Goal: Book appointment/travel/reservation

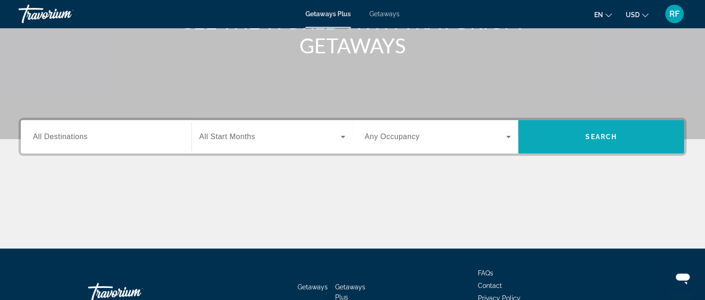
click at [605, 138] on span "Search" at bounding box center [602, 136] width 32 height 7
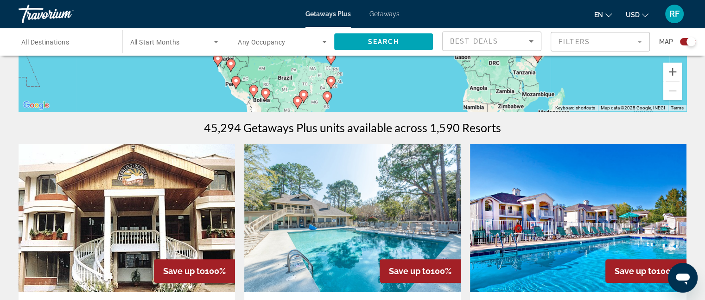
scroll to position [139, 0]
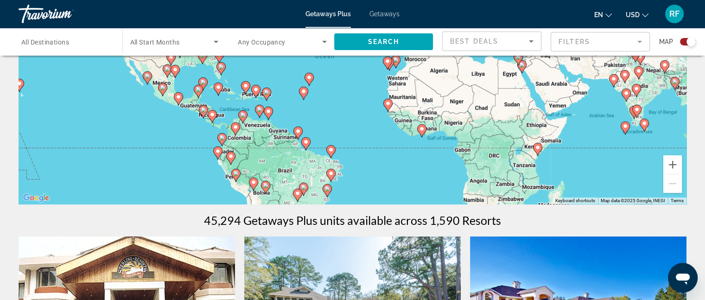
click at [269, 38] on span "Any Occupancy" at bounding box center [262, 41] width 48 height 7
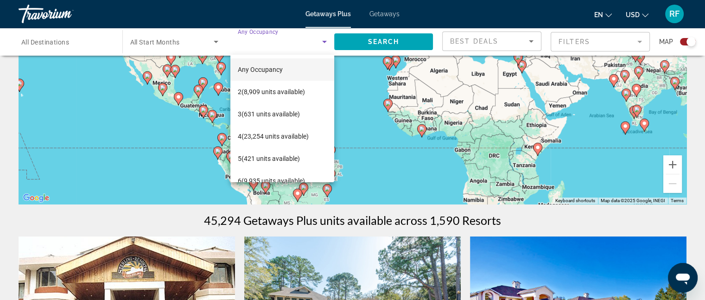
click at [58, 45] on div at bounding box center [352, 150] width 705 height 300
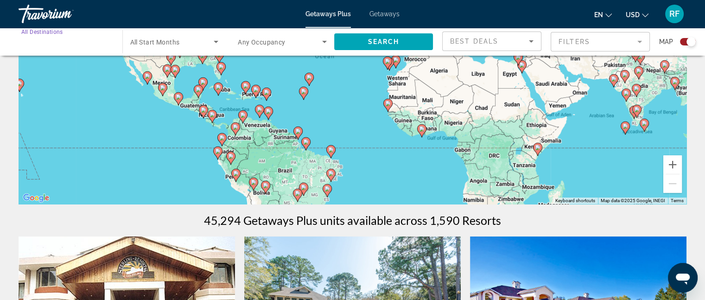
click at [81, 42] on input "Destination All Destinations" at bounding box center [65, 42] width 89 height 11
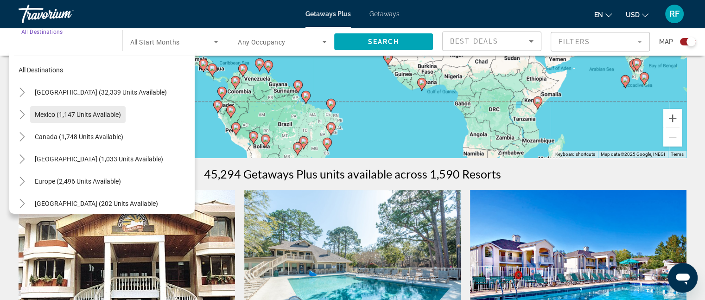
scroll to position [104, 0]
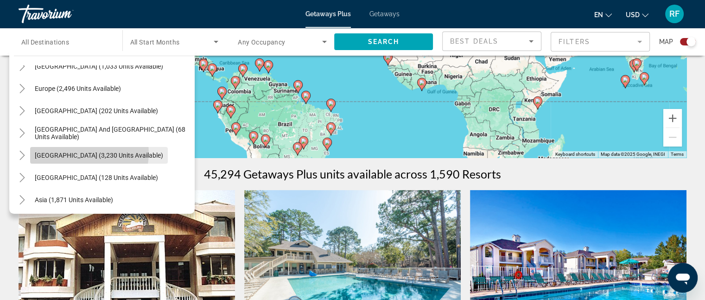
click at [74, 153] on span "[GEOGRAPHIC_DATA] (3,230 units available)" at bounding box center [99, 155] width 128 height 7
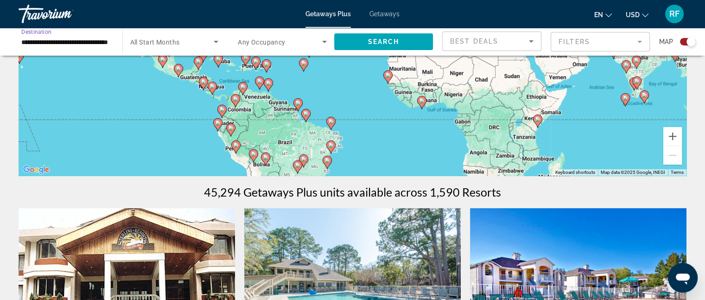
scroll to position [139, 0]
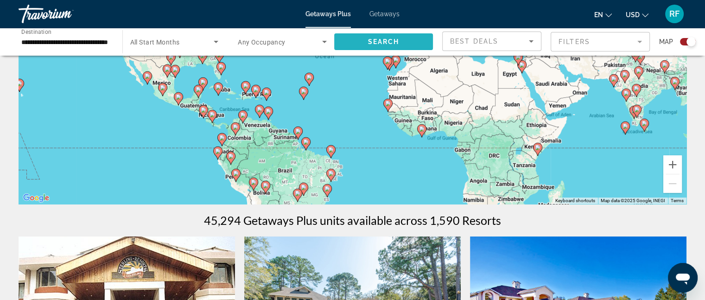
click at [360, 37] on span "Search widget" at bounding box center [383, 42] width 99 height 22
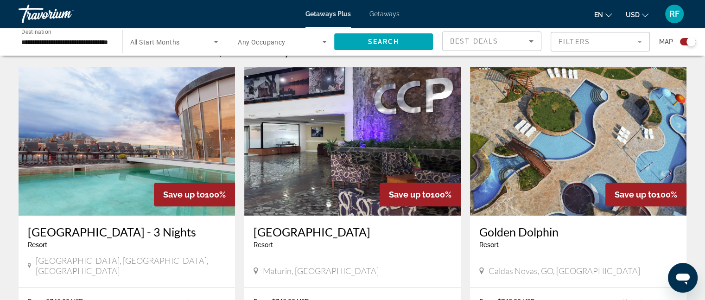
scroll to position [325, 0]
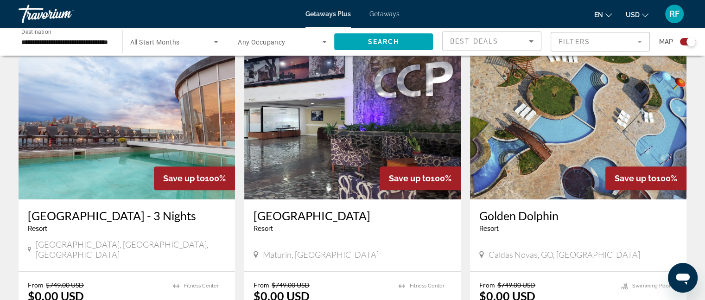
click at [103, 38] on input "**********" at bounding box center [65, 42] width 89 height 11
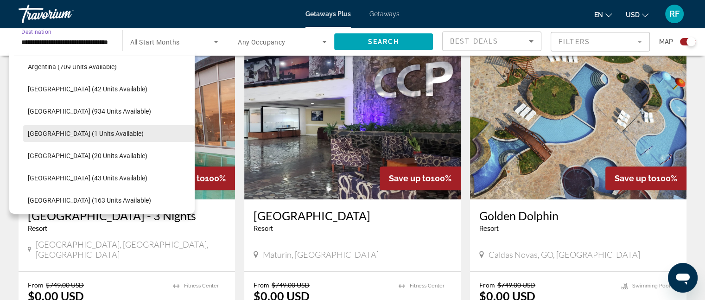
scroll to position [168, 0]
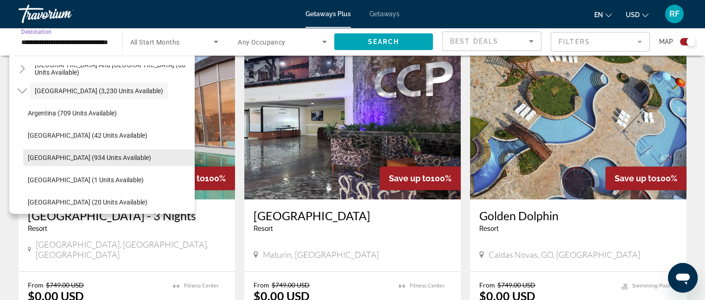
click at [59, 154] on span "[GEOGRAPHIC_DATA] (934 units available)" at bounding box center [89, 157] width 123 height 7
type input "**********"
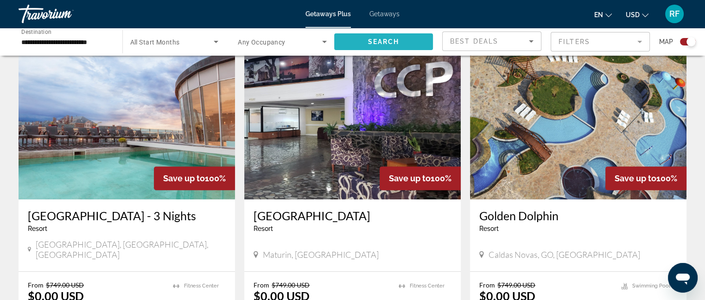
click at [365, 42] on span "Search widget" at bounding box center [383, 42] width 99 height 22
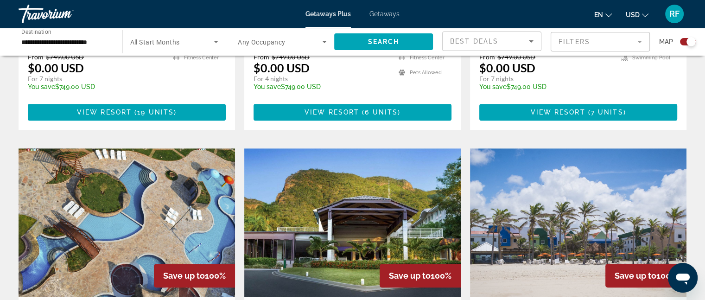
scroll to position [603, 0]
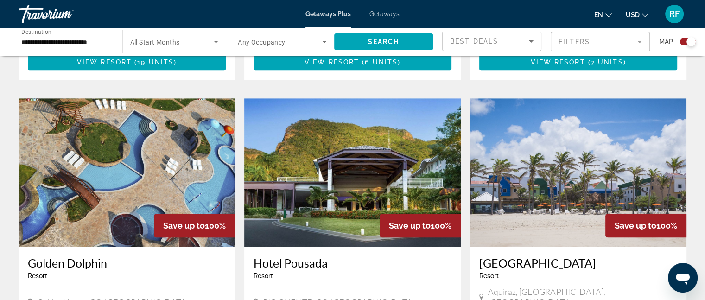
click at [95, 183] on img "Main content" at bounding box center [127, 172] width 217 height 148
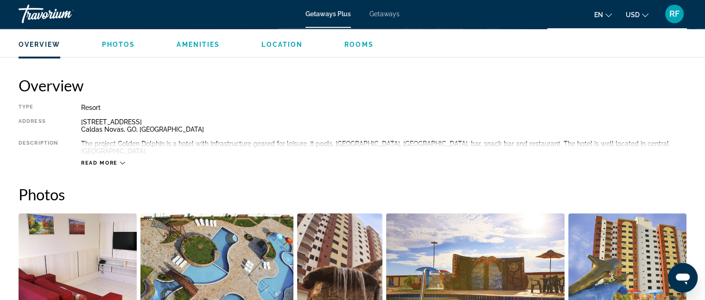
scroll to position [278, 0]
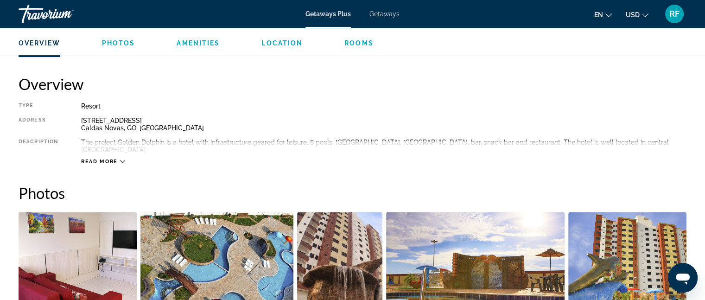
click at [115, 40] on span "Photos" at bounding box center [118, 42] width 33 height 7
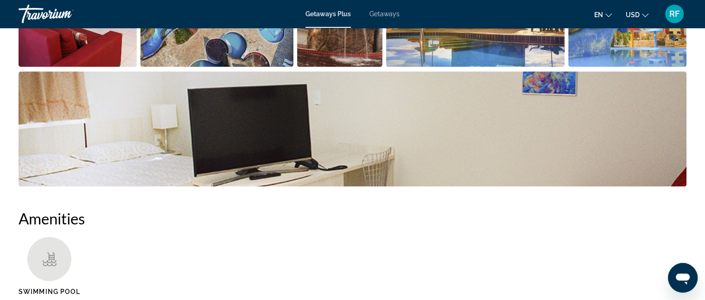
scroll to position [399, 0]
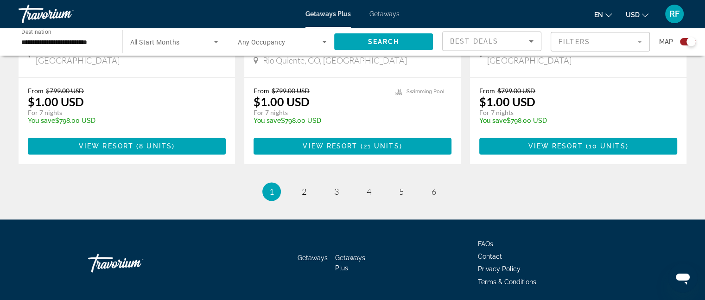
scroll to position [1487, 0]
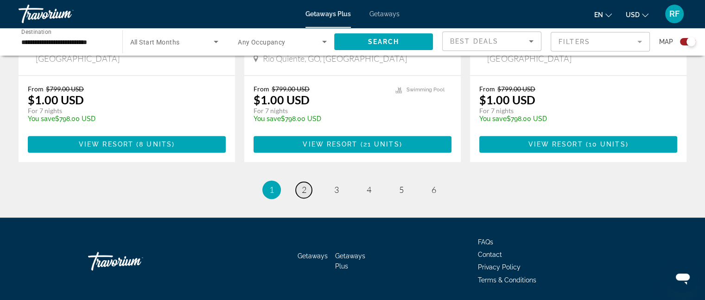
click at [302, 185] on span "2" at bounding box center [304, 190] width 5 height 10
